Goal: Information Seeking & Learning: Learn about a topic

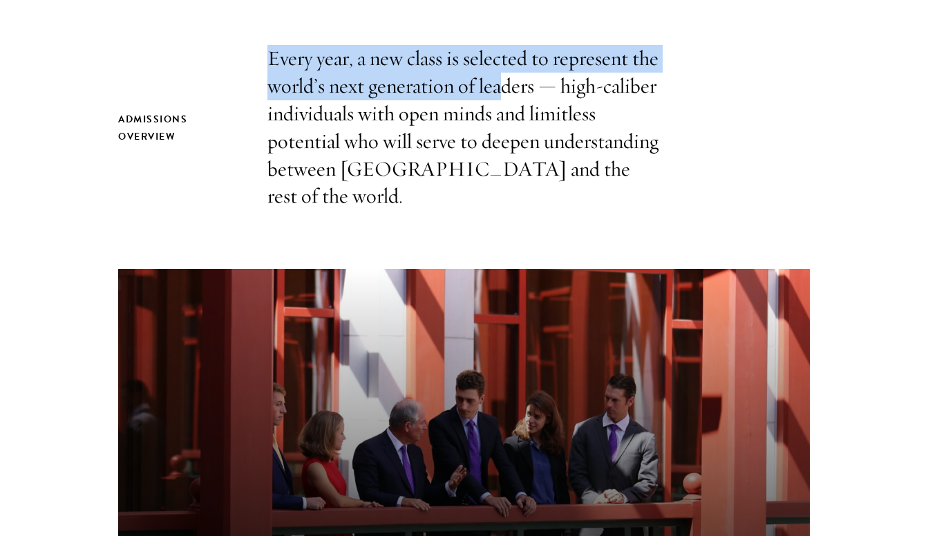
drag, startPoint x: 263, startPoint y: 77, endPoint x: 504, endPoint y: 90, distance: 240.9
click at [504, 90] on div "Admissions Overview Every year, a new class is selected to represent the world’…" at bounding box center [463, 127] width 691 height 165
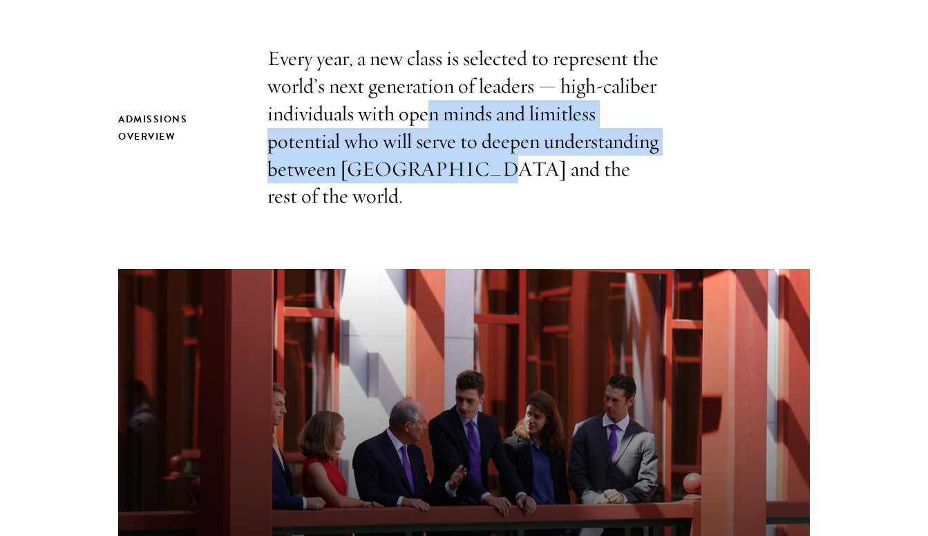
drag, startPoint x: 431, startPoint y: 135, endPoint x: 453, endPoint y: 156, distance: 30.3
click at [453, 156] on p "Every year, a new class is selected to represent the world’s next generation of…" at bounding box center [464, 127] width 394 height 165
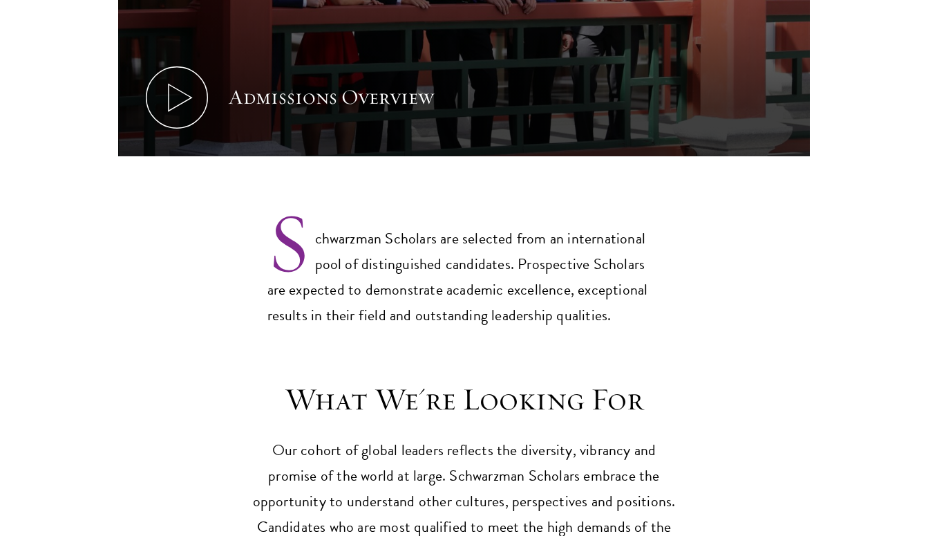
scroll to position [1067, 0]
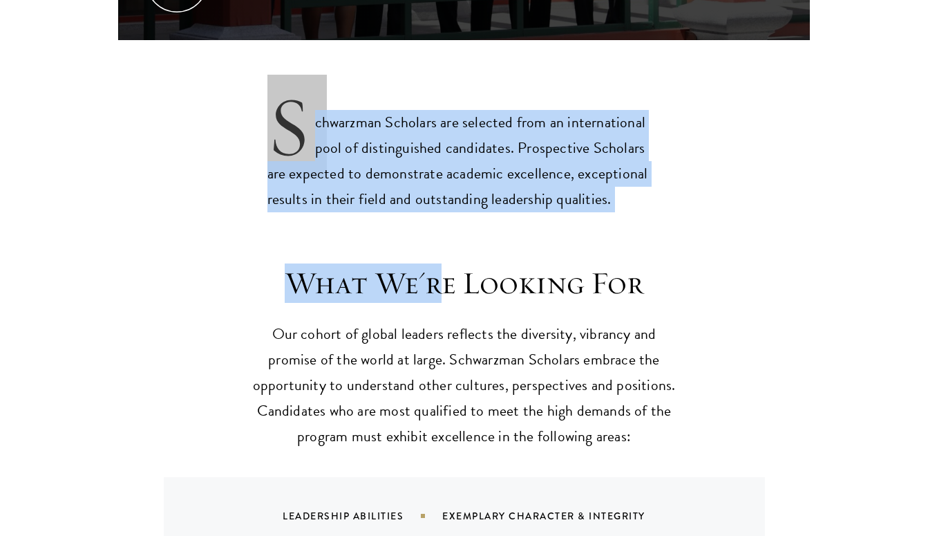
drag, startPoint x: 424, startPoint y: 39, endPoint x: 438, endPoint y: 241, distance: 202.2
click at [438, 238] on div "What We're Looking For Our cohort of global leaders reflects the diversity, vib…" at bounding box center [464, 458] width 928 height 441
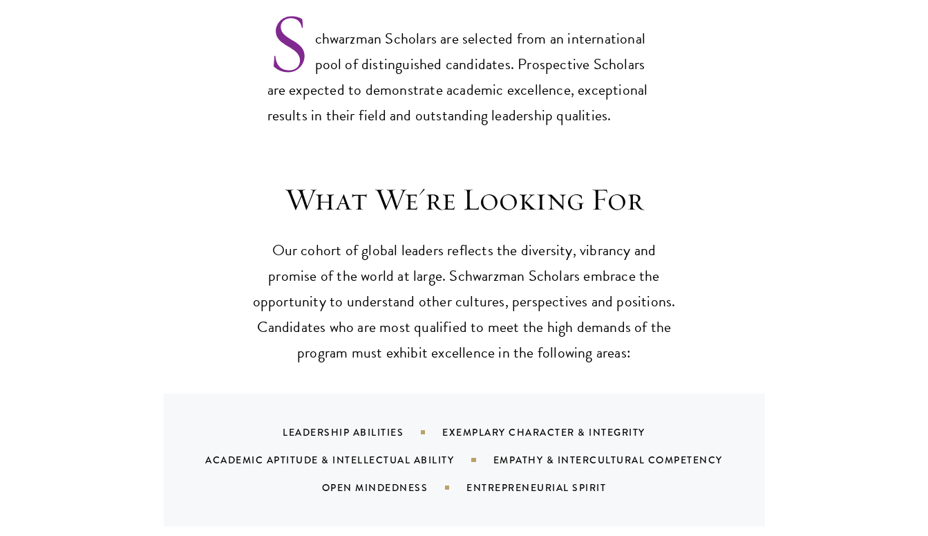
scroll to position [1159, 0]
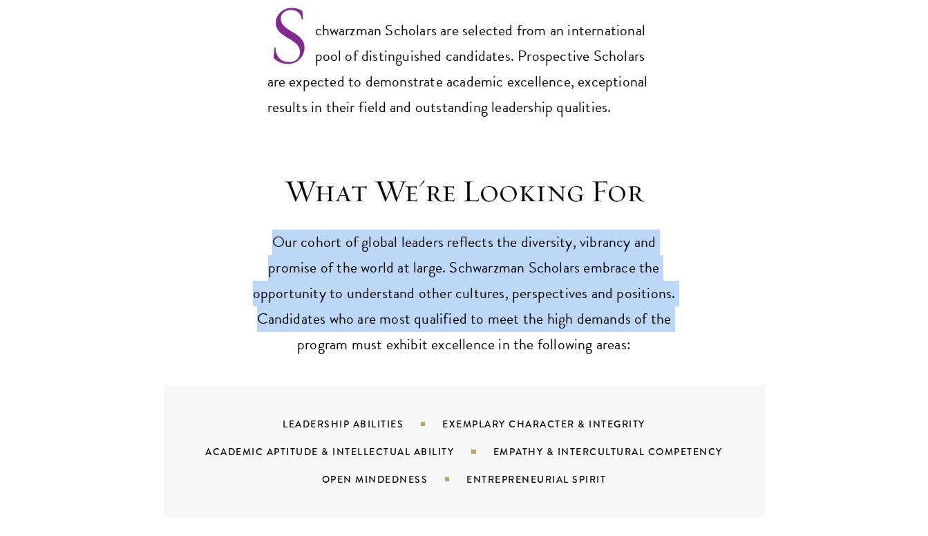
drag, startPoint x: 254, startPoint y: 194, endPoint x: 256, endPoint y: 319, distance: 125.1
click at [256, 319] on header "What We're Looking For Our cohort of global leaders reflects the diversity, vib…" at bounding box center [464, 264] width 429 height 185
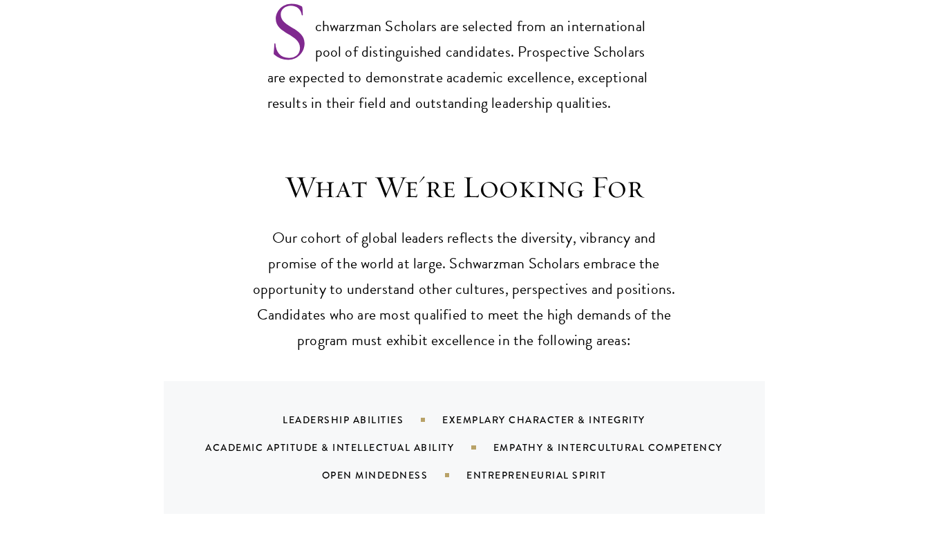
click at [256, 319] on div "What We're Looking For Our cohort of global leaders reflects the diversity, vib…" at bounding box center [463, 341] width 691 height 346
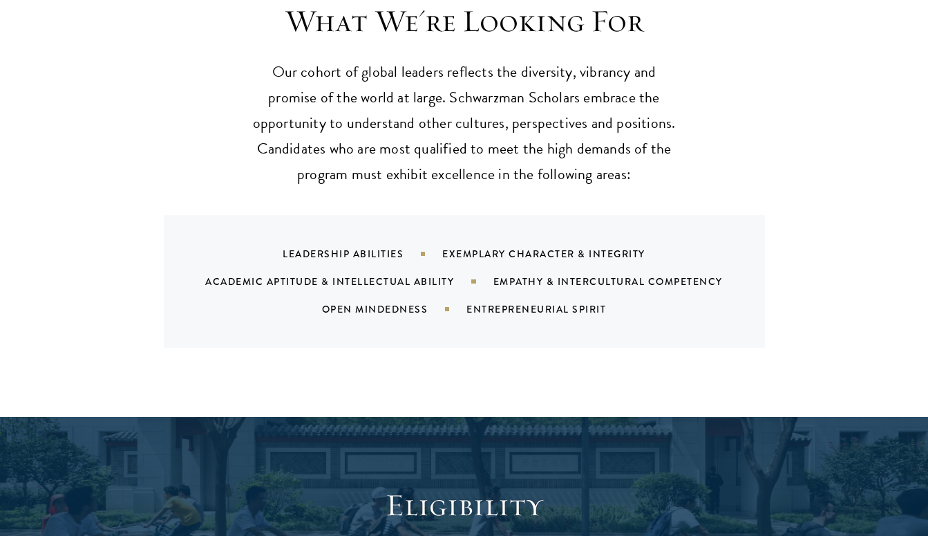
scroll to position [1330, 0]
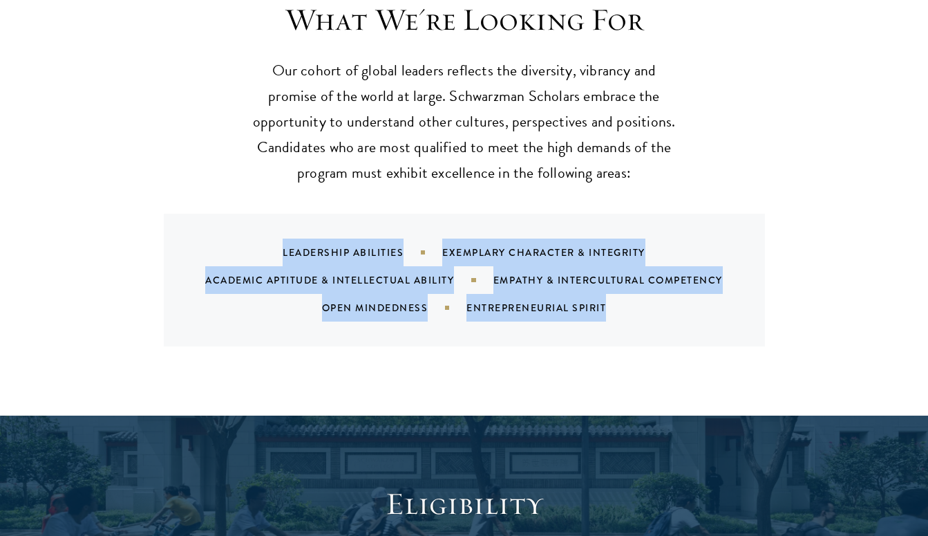
drag, startPoint x: 243, startPoint y: 216, endPoint x: 242, endPoint y: 290, distance: 74.0
click at [242, 290] on div "Leadership Abilities Exemplary Character & Integrity Academic Aptitude & Intell…" at bounding box center [464, 280] width 601 height 133
copy div "Leadership Abilities Exemplary Character & Integrity Academic Aptitude & Intell…"
click at [601, 352] on div "What We're Looking For Our cohort of global leaders reflects the diversity, vib…" at bounding box center [464, 195] width 928 height 441
